Goal: Feedback & Contribution: Submit feedback/report problem

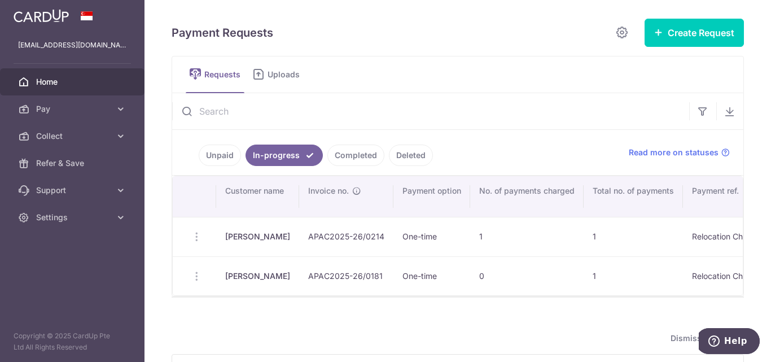
click at [47, 84] on span "Home" at bounding box center [73, 81] width 75 height 11
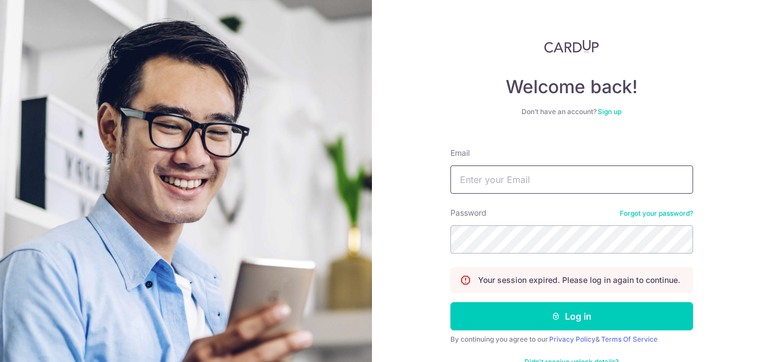
click at [493, 178] on input "Email" at bounding box center [572, 179] width 243 height 28
type input "[EMAIL_ADDRESS][DOMAIN_NAME]"
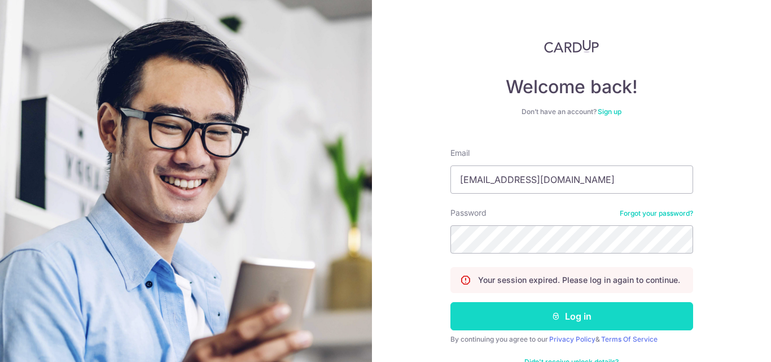
click at [526, 310] on button "Log in" at bounding box center [572, 316] width 243 height 28
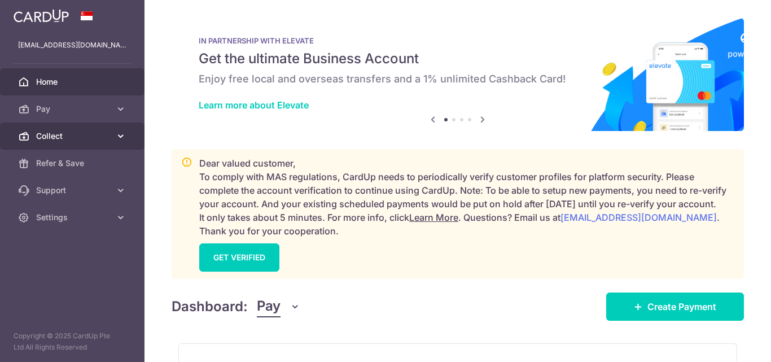
click at [40, 133] on span "Collect" at bounding box center [73, 135] width 75 height 11
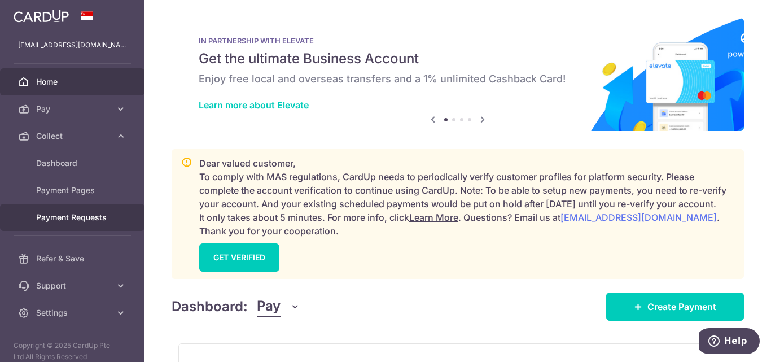
click at [46, 217] on span "Payment Requests" at bounding box center [73, 217] width 75 height 11
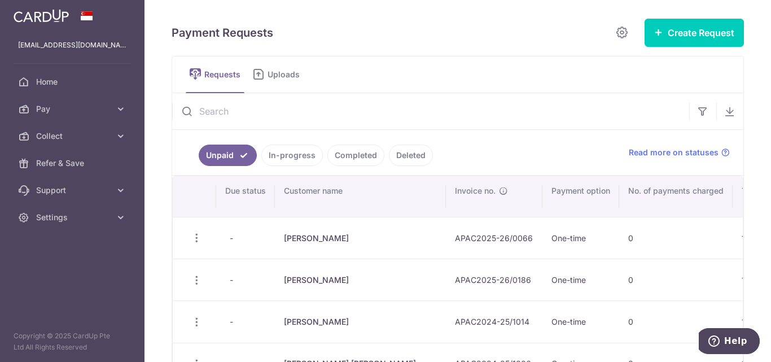
click at [298, 154] on link "In-progress" at bounding box center [292, 155] width 62 height 21
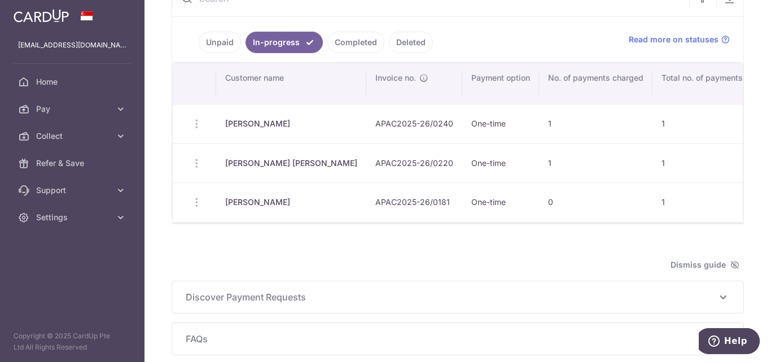
drag, startPoint x: 195, startPoint y: 163, endPoint x: 252, endPoint y: 161, distance: 57.6
click at [199, 163] on td "Update Request Share Request" at bounding box center [194, 163] width 43 height 40
click at [253, 161] on td "Charlie Charlie" at bounding box center [291, 163] width 150 height 40
drag, startPoint x: 342, startPoint y: 158, endPoint x: 366, endPoint y: 162, distance: 24.6
click at [366, 158] on td "APAC2025-26/0220" at bounding box center [414, 163] width 96 height 40
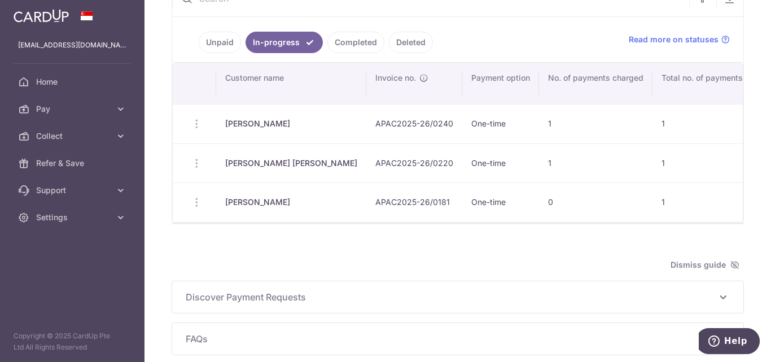
click at [462, 166] on td "One-time" at bounding box center [500, 163] width 77 height 40
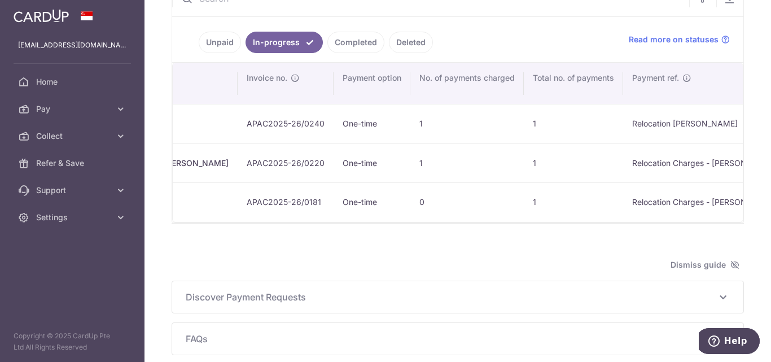
scroll to position [0, 128]
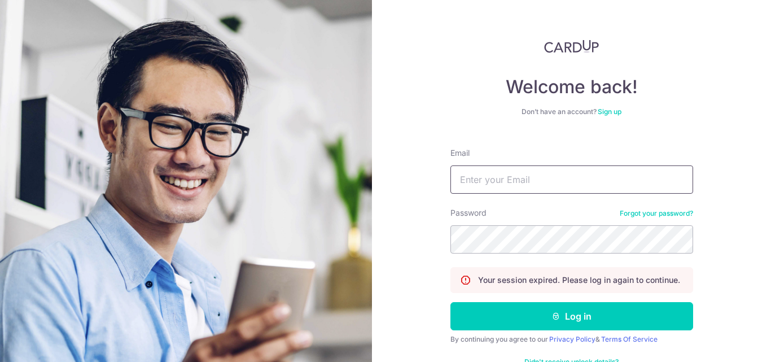
click at [510, 179] on input "Email" at bounding box center [572, 179] width 243 height 28
type input "[EMAIL_ADDRESS][DOMAIN_NAME]"
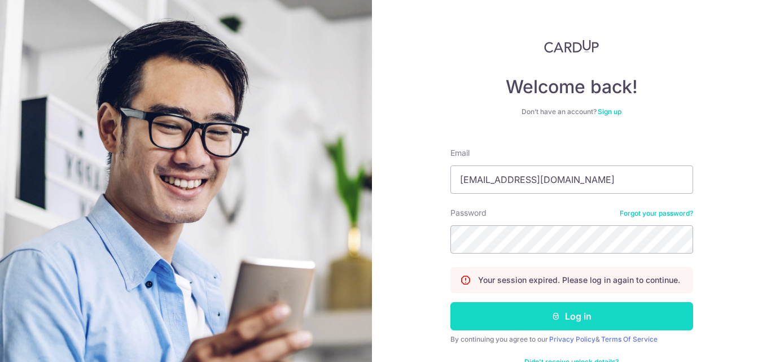
click at [545, 314] on button "Log in" at bounding box center [572, 316] width 243 height 28
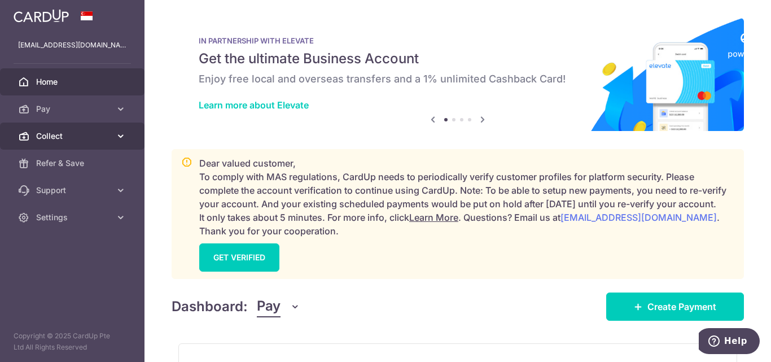
click at [51, 137] on span "Collect" at bounding box center [73, 135] width 75 height 11
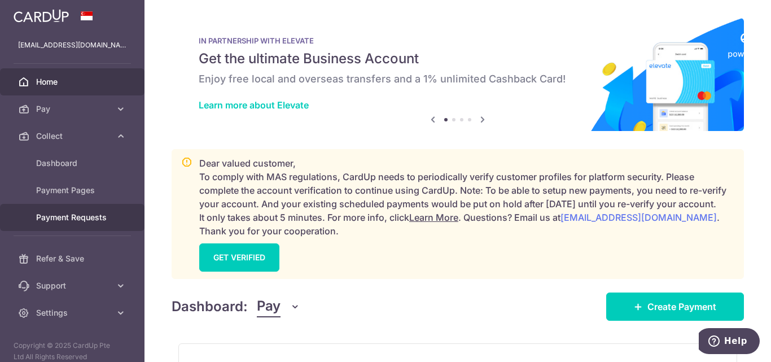
click at [46, 219] on span "Payment Requests" at bounding box center [73, 217] width 75 height 11
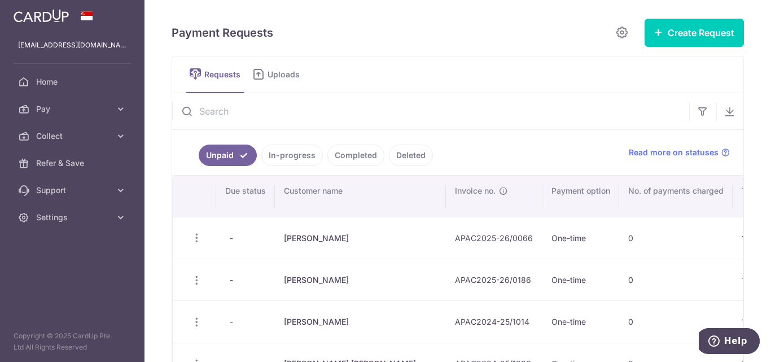
click at [290, 159] on link "In-progress" at bounding box center [292, 155] width 62 height 21
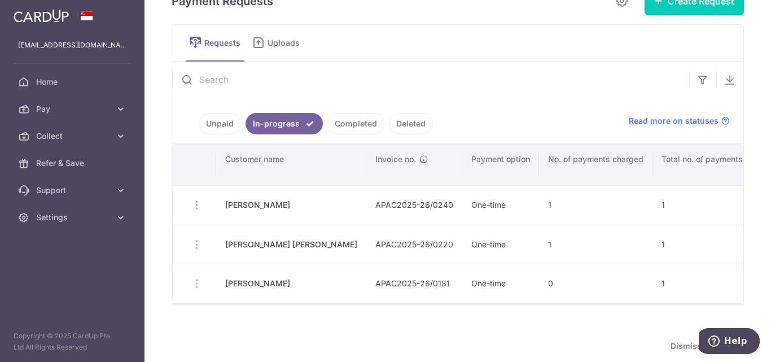
scroll to position [56, 0]
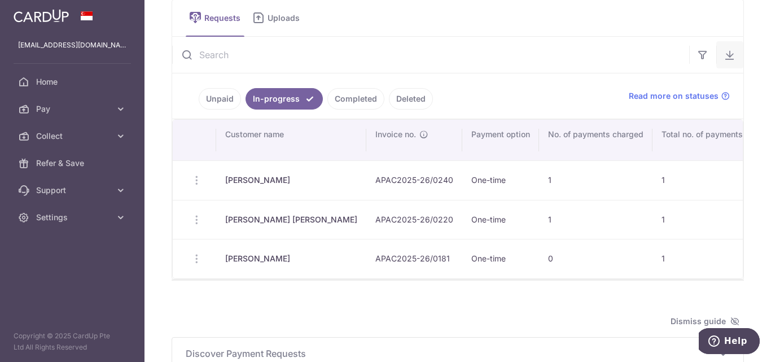
click at [724, 54] on icon "button" at bounding box center [729, 54] width 11 height 11
click at [724, 57] on icon "button" at bounding box center [729, 54] width 11 height 11
click at [224, 257] on td "[PERSON_NAME]" at bounding box center [291, 259] width 150 height 40
click at [195, 258] on td "Update Request Share Request" at bounding box center [194, 259] width 43 height 40
click at [462, 259] on td "One-time" at bounding box center [500, 259] width 77 height 40
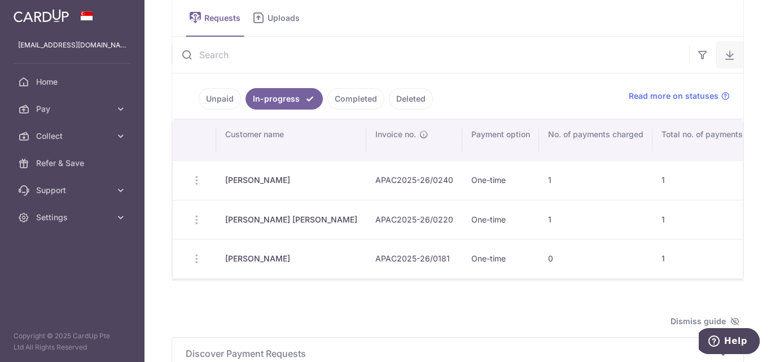
click at [724, 58] on icon "button" at bounding box center [729, 54] width 11 height 11
click at [724, 54] on icon "button" at bounding box center [729, 54] width 11 height 11
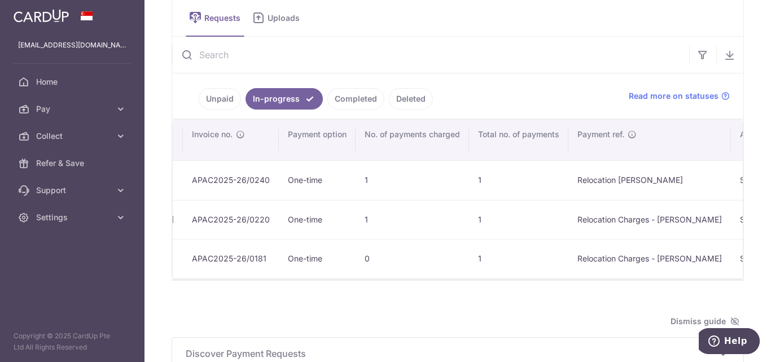
scroll to position [0, 0]
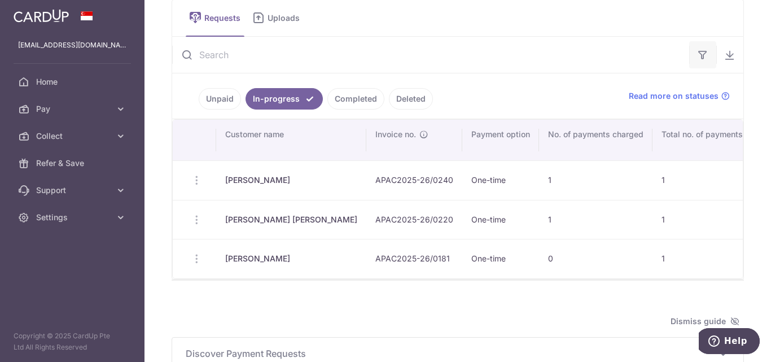
click at [701, 54] on icon "button" at bounding box center [702, 54] width 11 height 11
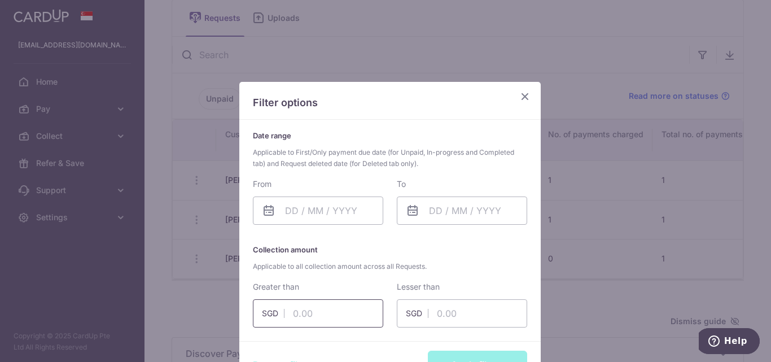
click at [334, 320] on input "text" at bounding box center [318, 313] width 130 height 28
type input "11000.00"
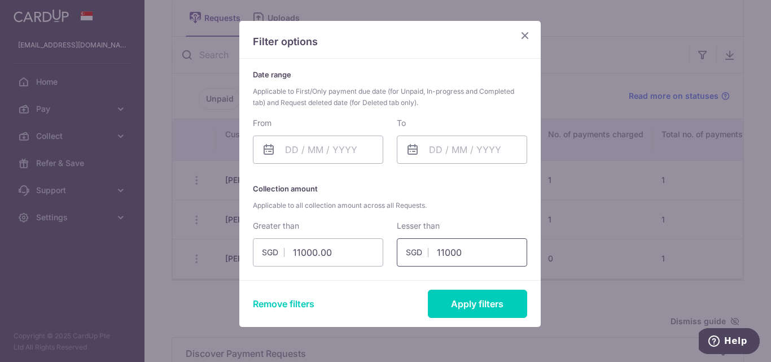
scroll to position [108, 0]
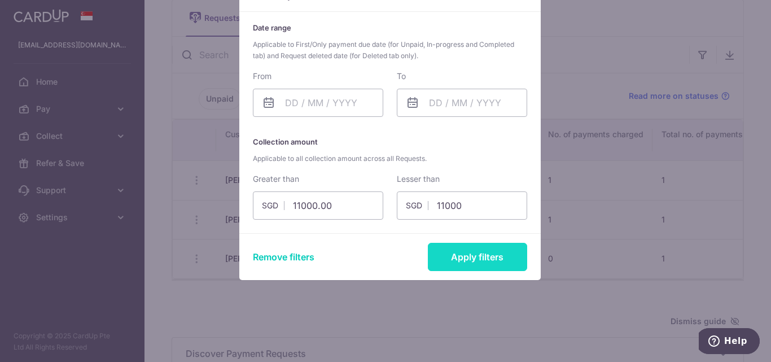
type input "11000.00"
click at [474, 261] on button "Apply filters" at bounding box center [477, 257] width 99 height 28
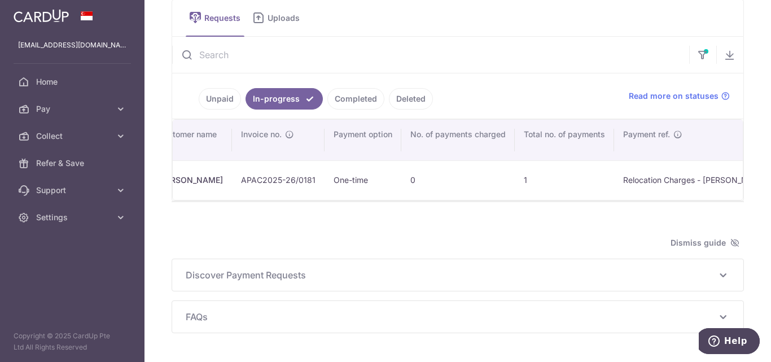
scroll to position [0, 0]
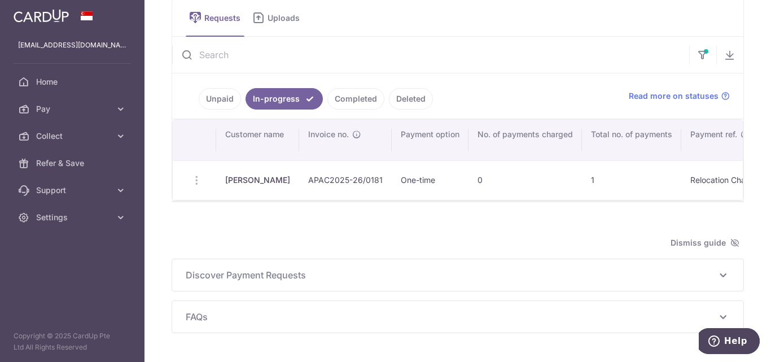
click at [197, 180] on td "Update Request Share Request" at bounding box center [194, 180] width 43 height 40
click at [724, 55] on icon "button" at bounding box center [729, 54] width 11 height 11
click at [725, 54] on icon "button" at bounding box center [729, 54] width 11 height 11
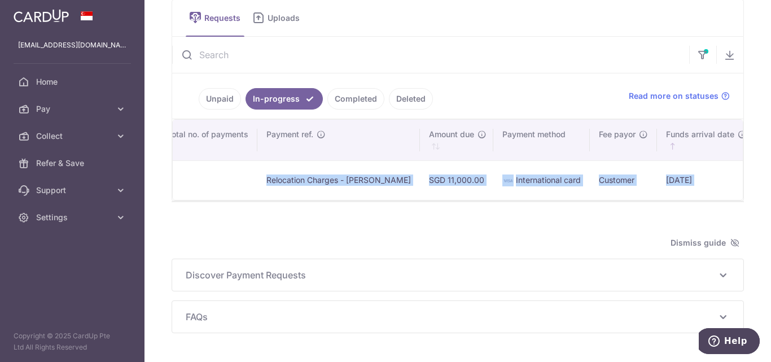
scroll to position [0, 747]
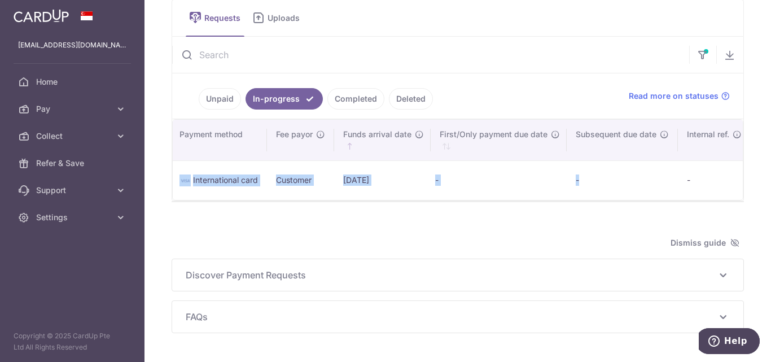
drag, startPoint x: 224, startPoint y: 177, endPoint x: 378, endPoint y: 178, distance: 153.6
click at [378, 178] on tr "Update Request Share Request [PERSON_NAME] APAC2025-26/0181 One-time 0 1 Reloca…" at bounding box center [91, 180] width 1330 height 40
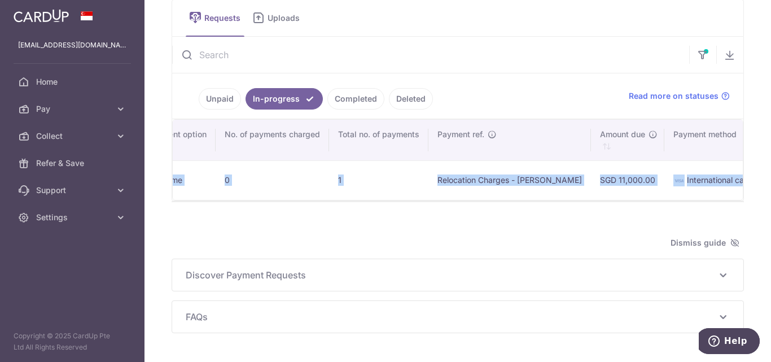
click at [443, 246] on div "Dismiss guide" at bounding box center [458, 243] width 572 height 14
click at [443, 249] on div "Dismiss guide" at bounding box center [458, 243] width 572 height 14
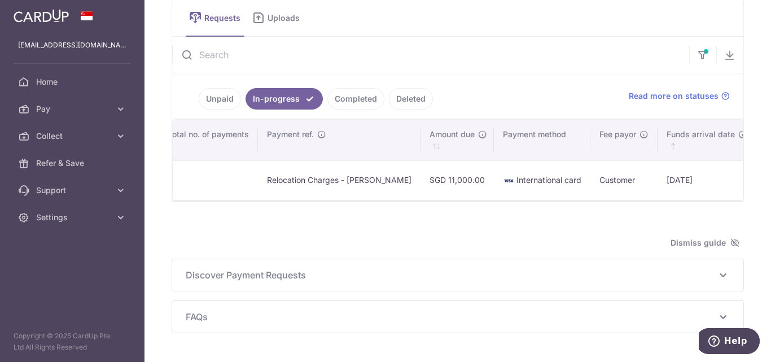
scroll to position [0, 425]
click at [712, 342] on icon "Help" at bounding box center [714, 340] width 11 height 11
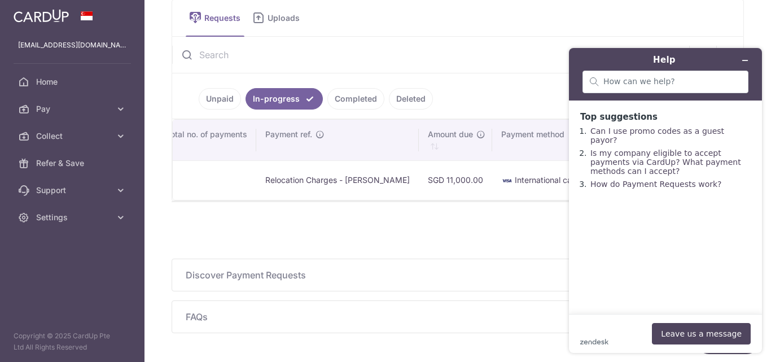
scroll to position [0, 0]
click at [696, 334] on button "Leave us a message" at bounding box center [701, 333] width 99 height 21
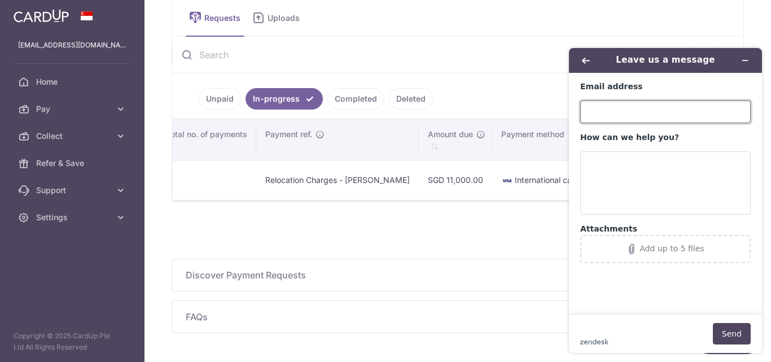
click at [597, 113] on input "Email address" at bounding box center [665, 111] width 171 height 23
type input "[EMAIL_ADDRESS][DOMAIN_NAME]"
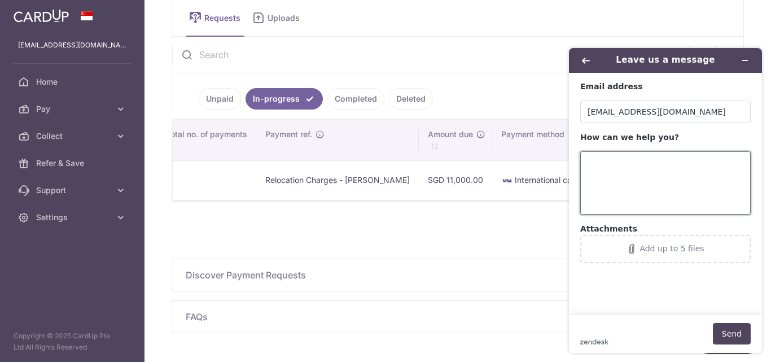
click at [622, 172] on textarea "How can we help you?" at bounding box center [665, 182] width 171 height 63
drag, startPoint x: 608, startPoint y: 163, endPoint x: 570, endPoint y: 163, distance: 38.4
click at [570, 163] on form "Email address [EMAIL_ADDRESS][DOMAIN_NAME] How can we help you? Tic Attachments…" at bounding box center [665, 213] width 193 height 280
paste textarea "ket Number Is #229817"
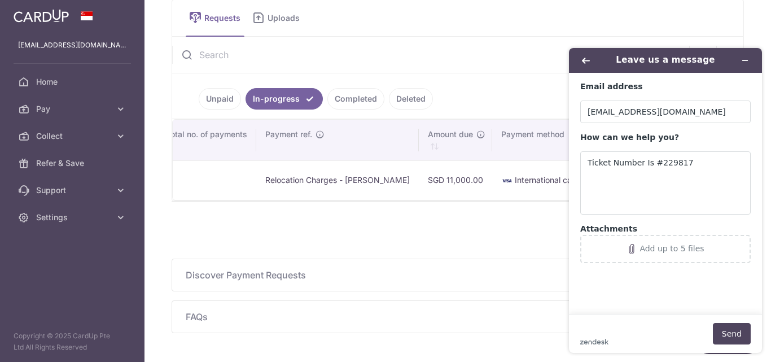
click at [261, 181] on td "Relocation Charges - [PERSON_NAME]" at bounding box center [337, 180] width 163 height 40
drag, startPoint x: 257, startPoint y: 180, endPoint x: 198, endPoint y: 181, distance: 59.3
click at [198, 181] on tr "Update Request Share Request [PERSON_NAME] APAC2025-26/0181 One-time 0 1 Reloca…" at bounding box center [413, 180] width 1330 height 40
click at [198, 181] on td "1" at bounding box center [206, 180] width 99 height 40
click at [193, 178] on td "1" at bounding box center [206, 180] width 99 height 40
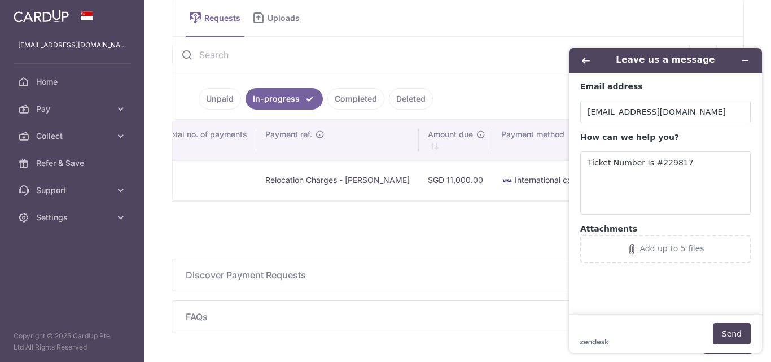
click at [256, 181] on td "Relocation Charges - [PERSON_NAME]" at bounding box center [337, 180] width 163 height 40
click at [259, 177] on td "Relocation Charges - [PERSON_NAME]" at bounding box center [337, 180] width 163 height 40
click at [634, 247] on icon "Attachments" at bounding box center [632, 249] width 5 height 10
click at [659, 249] on div "Add up to 5 files" at bounding box center [672, 248] width 64 height 9
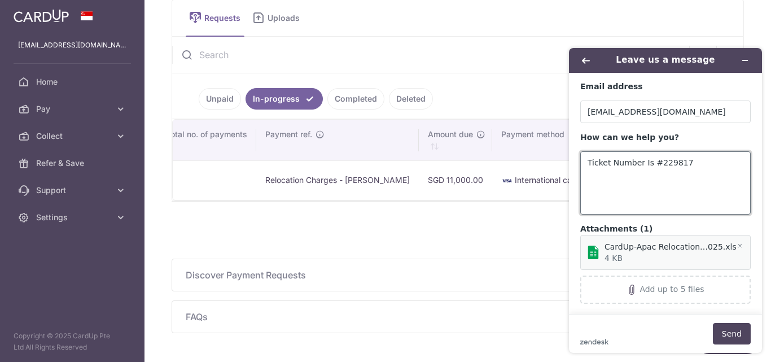
click at [630, 189] on textarea "Ticket Number Is #229817" at bounding box center [665, 182] width 171 height 63
drag, startPoint x: 587, startPoint y: 175, endPoint x: 667, endPoint y: 191, distance: 81.3
click at [667, 191] on textarea "Ticket Number Is #229817 Hi the payment was still pending to reflect in our acc…" at bounding box center [665, 182] width 171 height 63
click at [594, 176] on textarea "Ticket Number Is #229817 Hi the payment was still pending to reflect in our acc…" at bounding box center [665, 182] width 171 height 63
drag, startPoint x: 596, startPoint y: 174, endPoint x: 577, endPoint y: 174, distance: 18.6
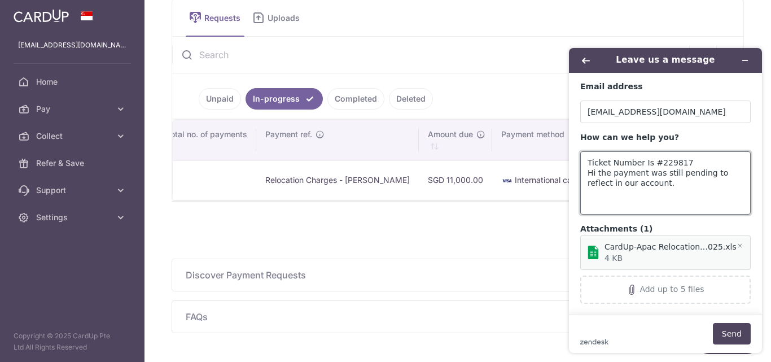
click at [577, 174] on main "Email address [EMAIL_ADDRESS][DOMAIN_NAME] How can we help you? Ticket Number I…" at bounding box center [667, 193] width 185 height 241
type textarea "Ticket Number Is #229817 the payment was still pending to reflect in our accoun…"
click at [731, 335] on button "Send" at bounding box center [732, 333] width 38 height 21
